Goal: Entertainment & Leisure: Consume media (video, audio)

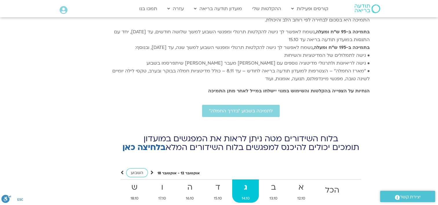
scroll to position [2058, 0]
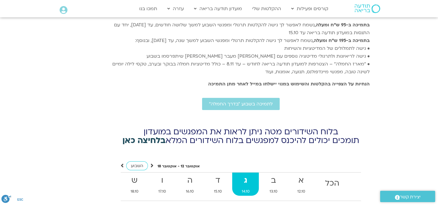
click at [154, 135] on link "בלחיצה כאן" at bounding box center [144, 140] width 43 height 11
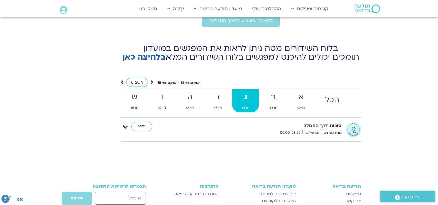
scroll to position [2145, 0]
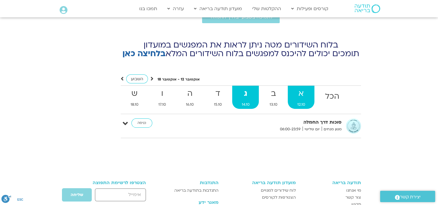
click at [302, 87] on strong "א" at bounding box center [301, 93] width 27 height 13
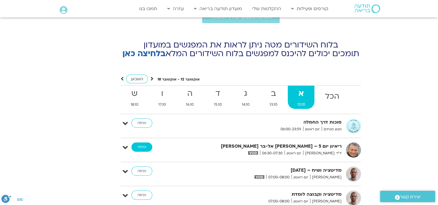
click at [141, 143] on link "כניסה" at bounding box center [142, 147] width 21 height 9
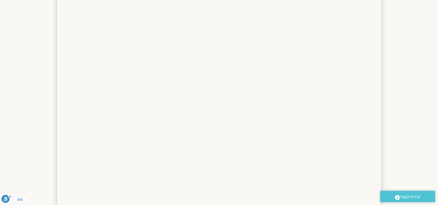
scroll to position [232, 0]
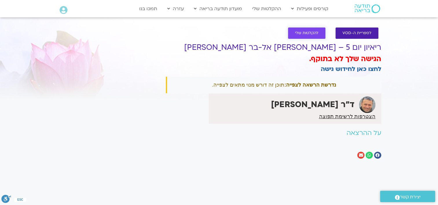
click at [304, 30] on link "להקלטות שלי" at bounding box center [306, 33] width 37 height 11
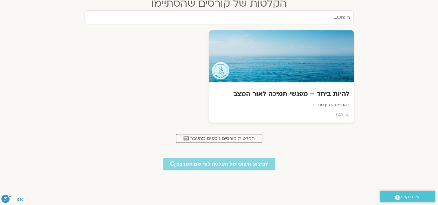
scroll to position [261, 0]
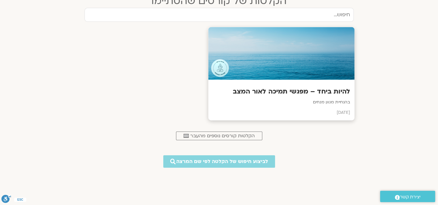
click at [272, 70] on div at bounding box center [281, 53] width 146 height 53
click at [275, 103] on p "בהנחיית מגוון מנחים" at bounding box center [282, 102] width 138 height 7
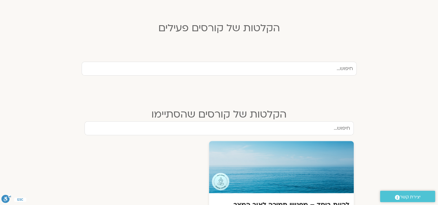
scroll to position [87, 0]
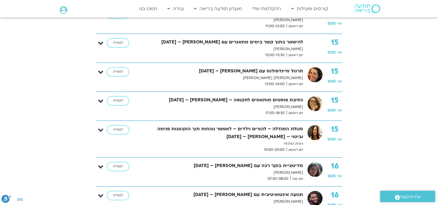
scroll to position [406, 0]
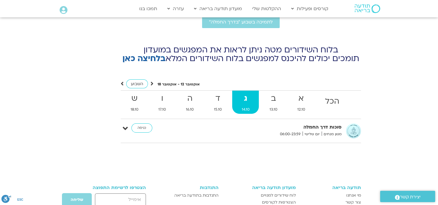
scroll to position [2085, 0]
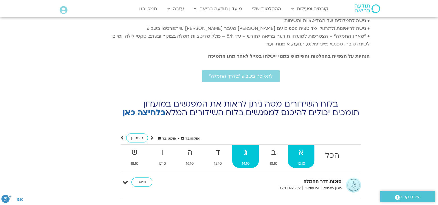
click at [302, 146] on strong "א" at bounding box center [301, 152] width 27 height 13
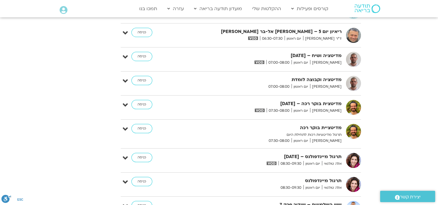
scroll to position [2201, 0]
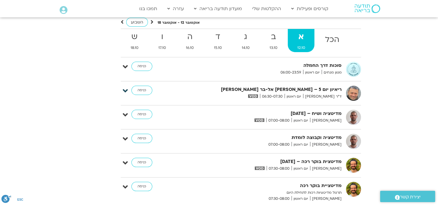
click at [126, 87] on icon at bounding box center [125, 91] width 5 height 8
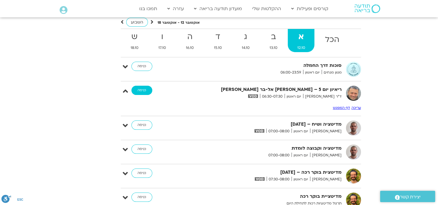
click at [141, 86] on link "כניסה" at bounding box center [142, 90] width 21 height 9
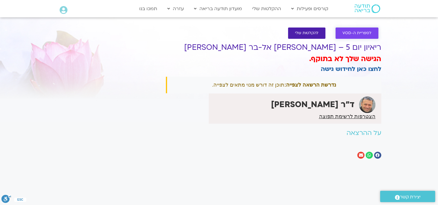
click at [353, 32] on span "לספריית ה-VOD" at bounding box center [357, 33] width 29 height 4
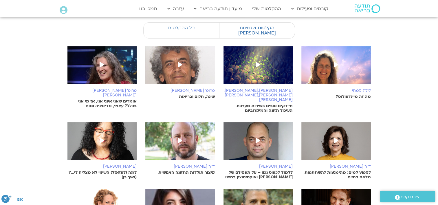
scroll to position [87, 0]
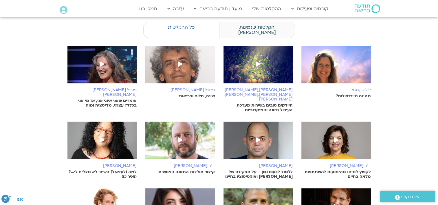
click at [276, 27] on label "הקלטות שזמינות לי" at bounding box center [257, 30] width 76 height 16
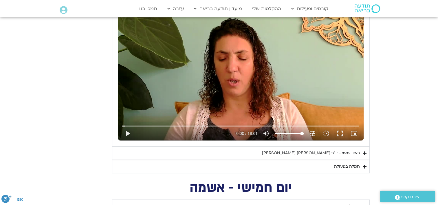
scroll to position [522, 0]
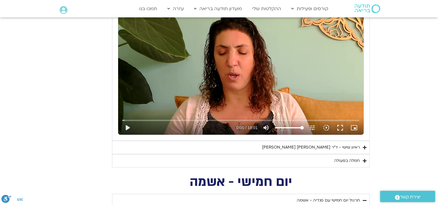
click at [304, 147] on div "ראיון שישי - ד"ר [PERSON_NAME] [PERSON_NAME]" at bounding box center [311, 147] width 98 height 7
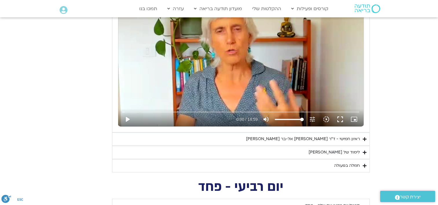
scroll to position [898, 0]
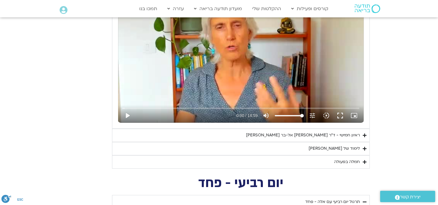
click at [306, 133] on div "ראיון חמישי - ד"ר [PERSON_NAME] אל-בר [PERSON_NAME]" at bounding box center [303, 135] width 114 height 7
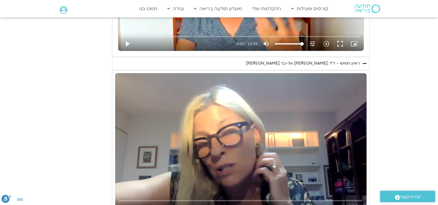
scroll to position [1043, 0]
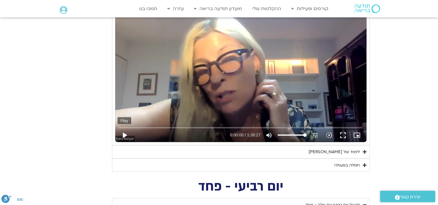
click at [123, 133] on button "play_arrow" at bounding box center [125, 135] width 14 height 14
click at [124, 134] on button "pause" at bounding box center [125, 135] width 14 height 14
type input "3.120212"
